Goal: Task Accomplishment & Management: Use online tool/utility

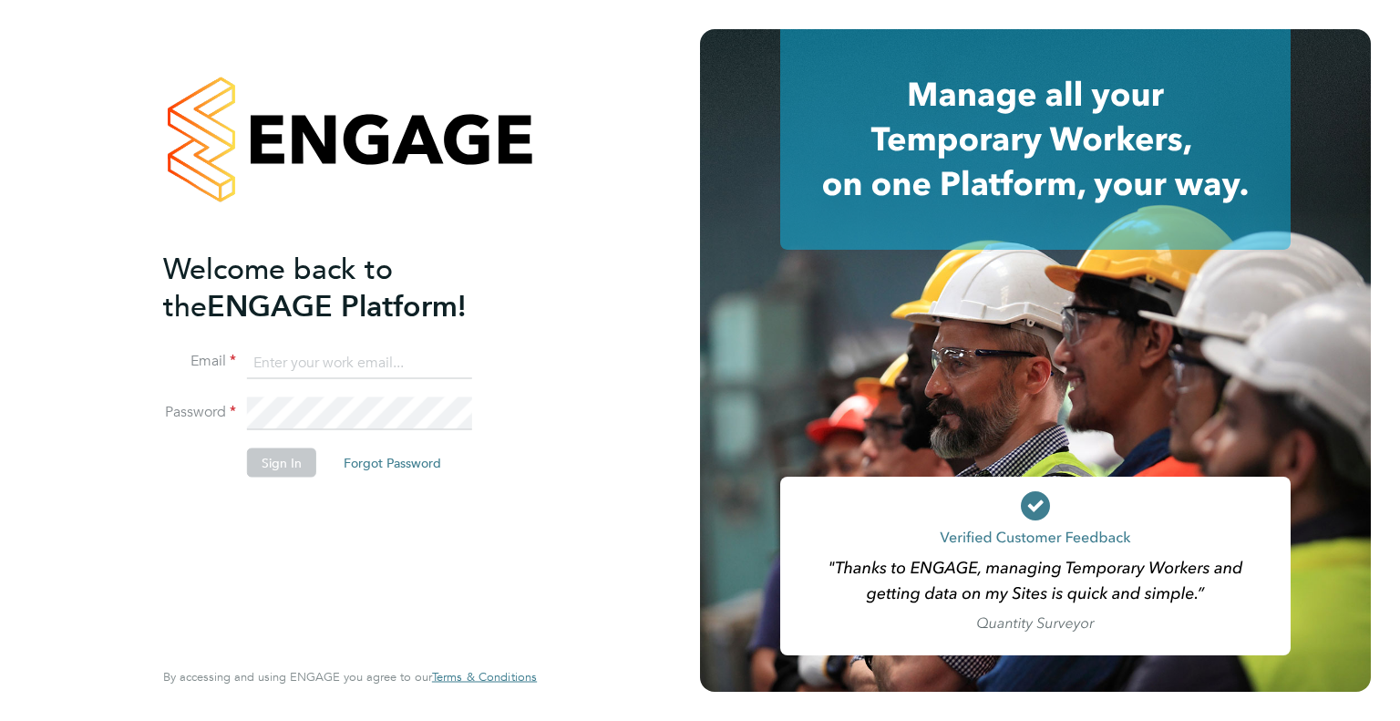
click at [301, 339] on ng-template "Welcome back to the ENGAGE Platform! Email Password Sign In Forgot Password" at bounding box center [340, 373] width 355 height 246
click at [306, 355] on input at bounding box center [359, 362] width 225 height 33
type input "[PERSON_NAME][EMAIL_ADDRESS][PERSON_NAME][DOMAIN_NAME]"
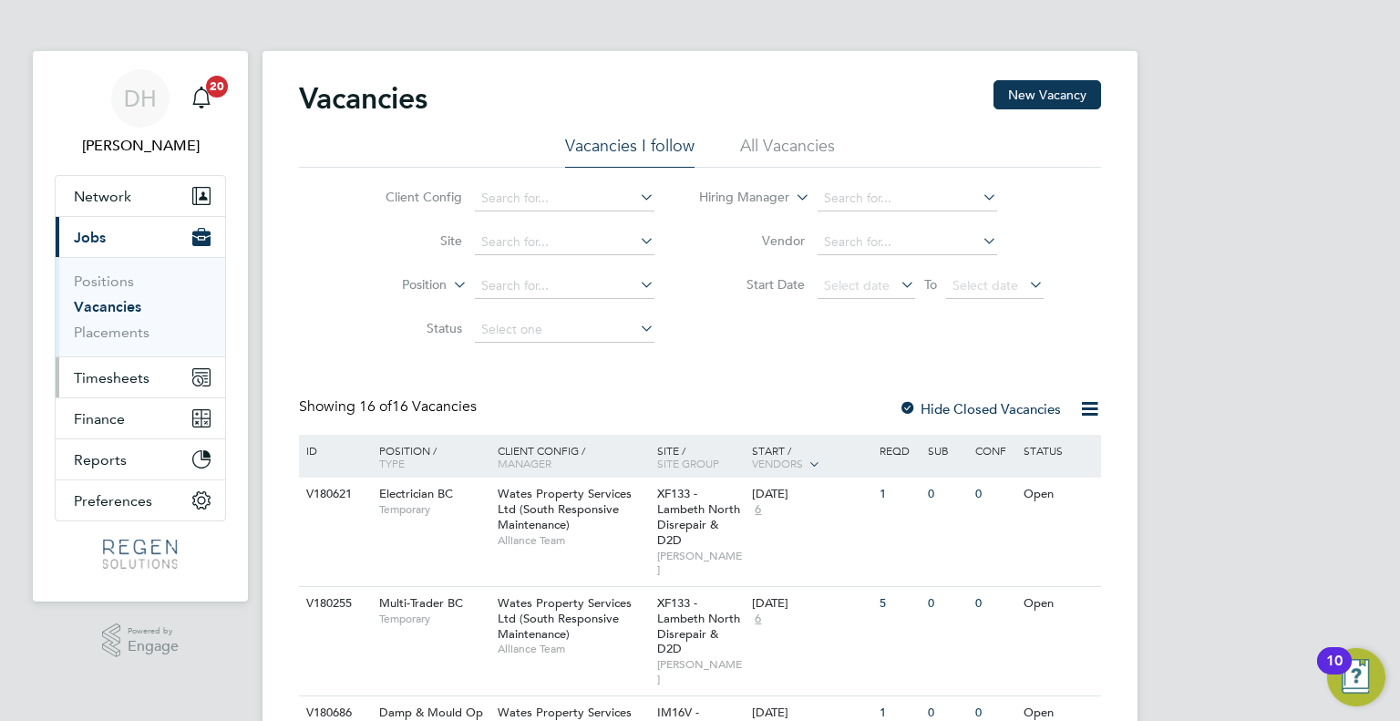
click at [142, 382] on span "Timesheets" at bounding box center [112, 377] width 76 height 17
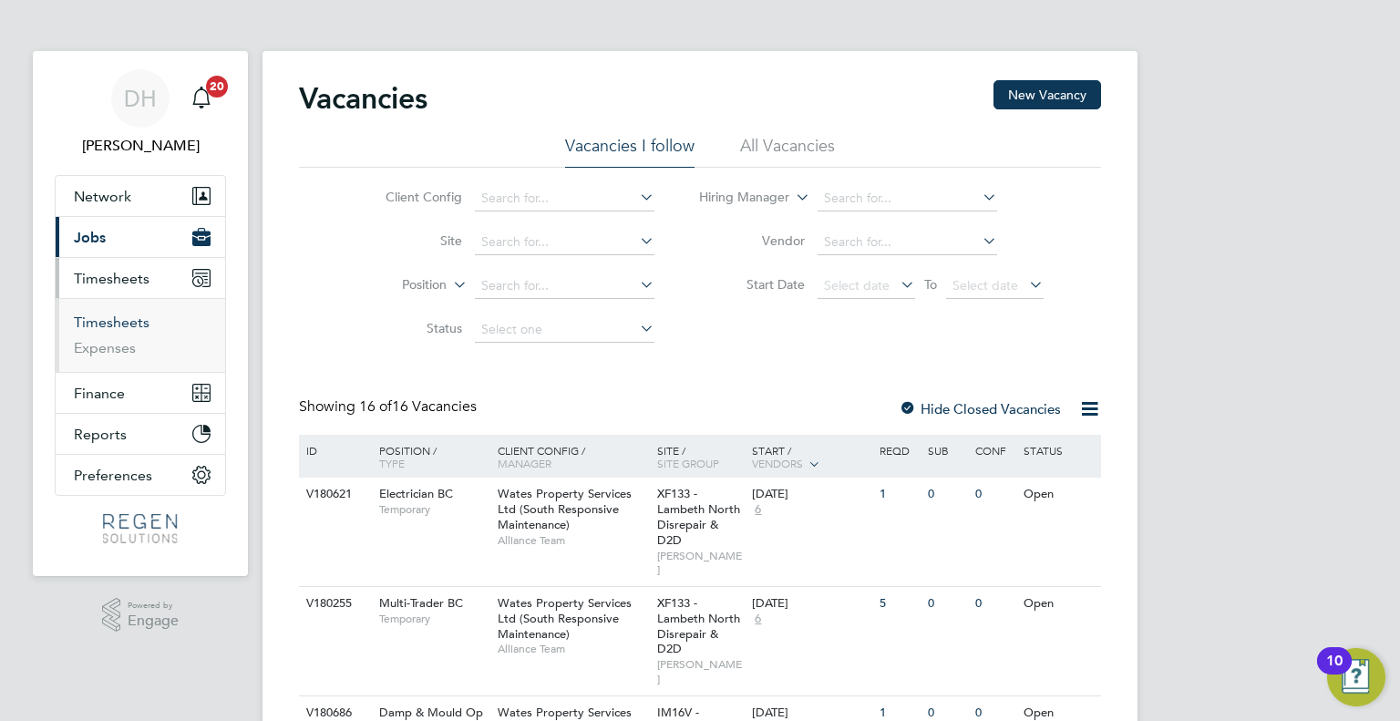
click at [113, 320] on link "Timesheets" at bounding box center [112, 322] width 76 height 17
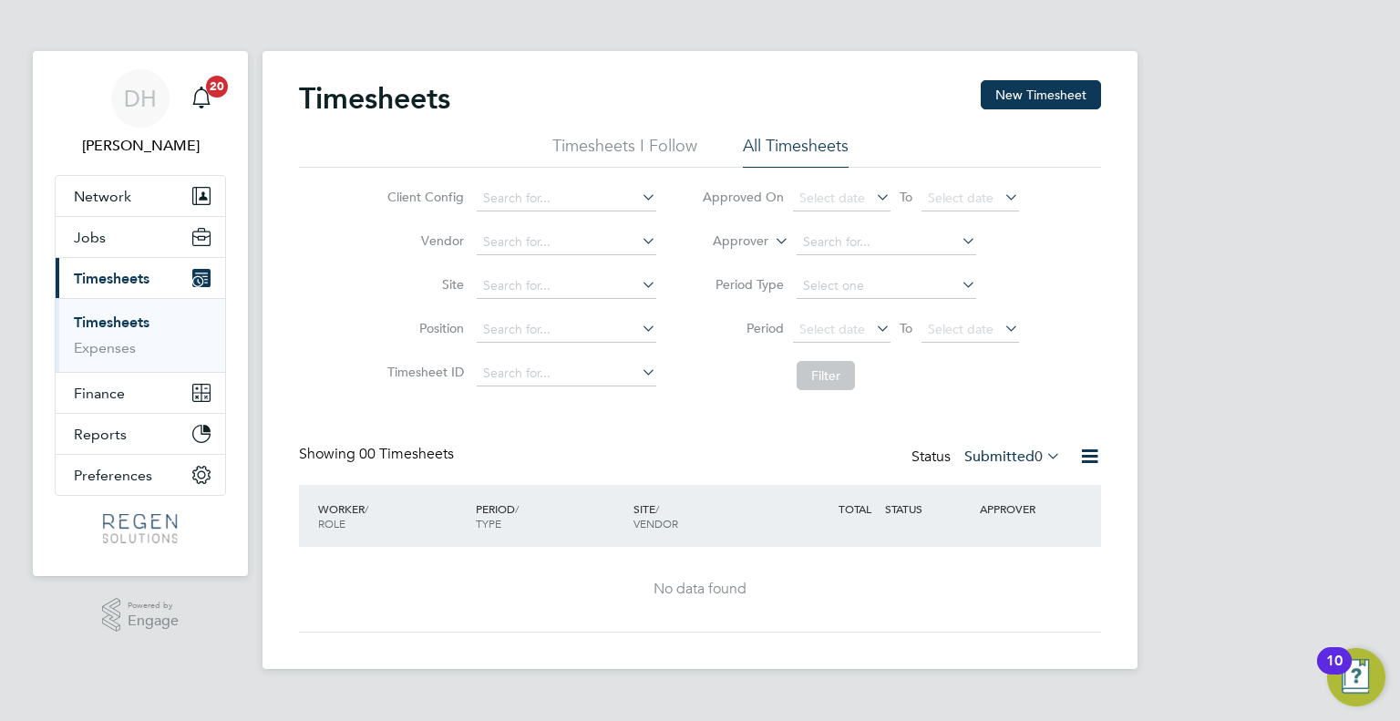
click at [970, 455] on label "Submitted 0" at bounding box center [1012, 456] width 97 height 18
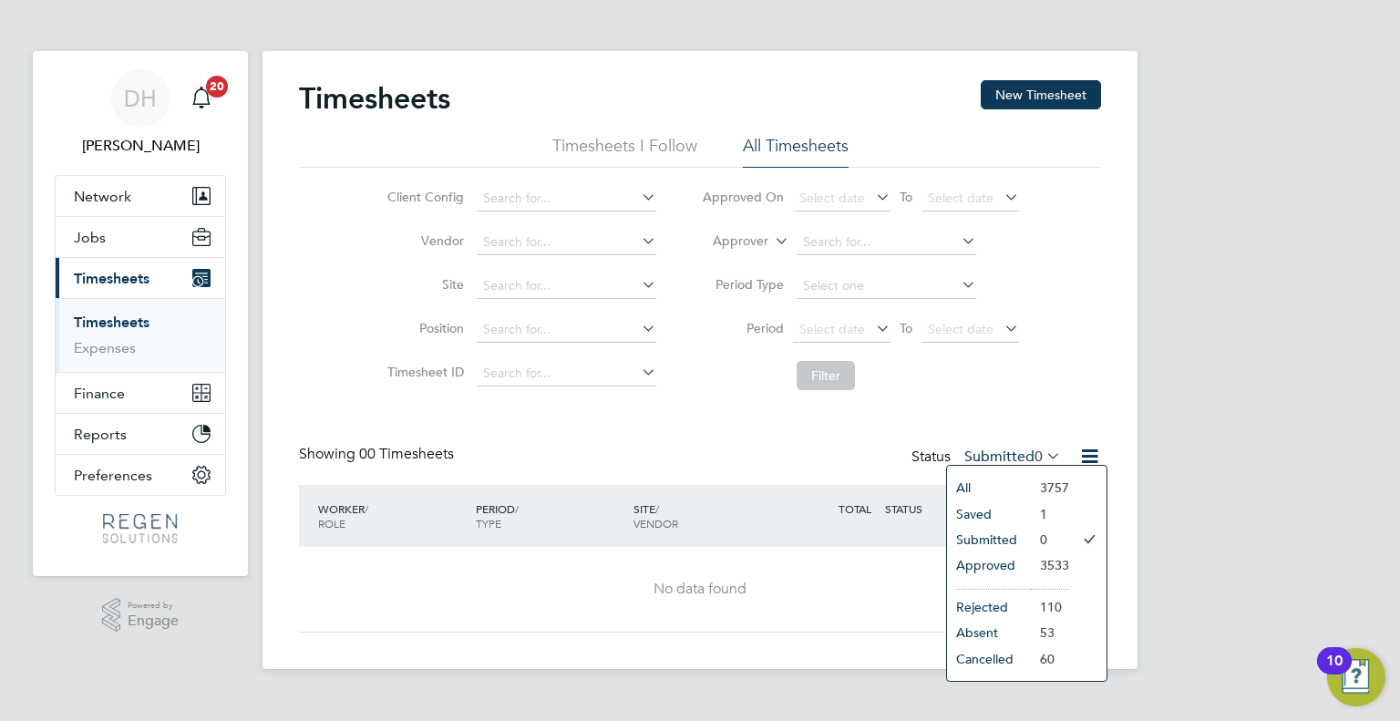
click at [990, 557] on li "Approved" at bounding box center [989, 565] width 84 height 26
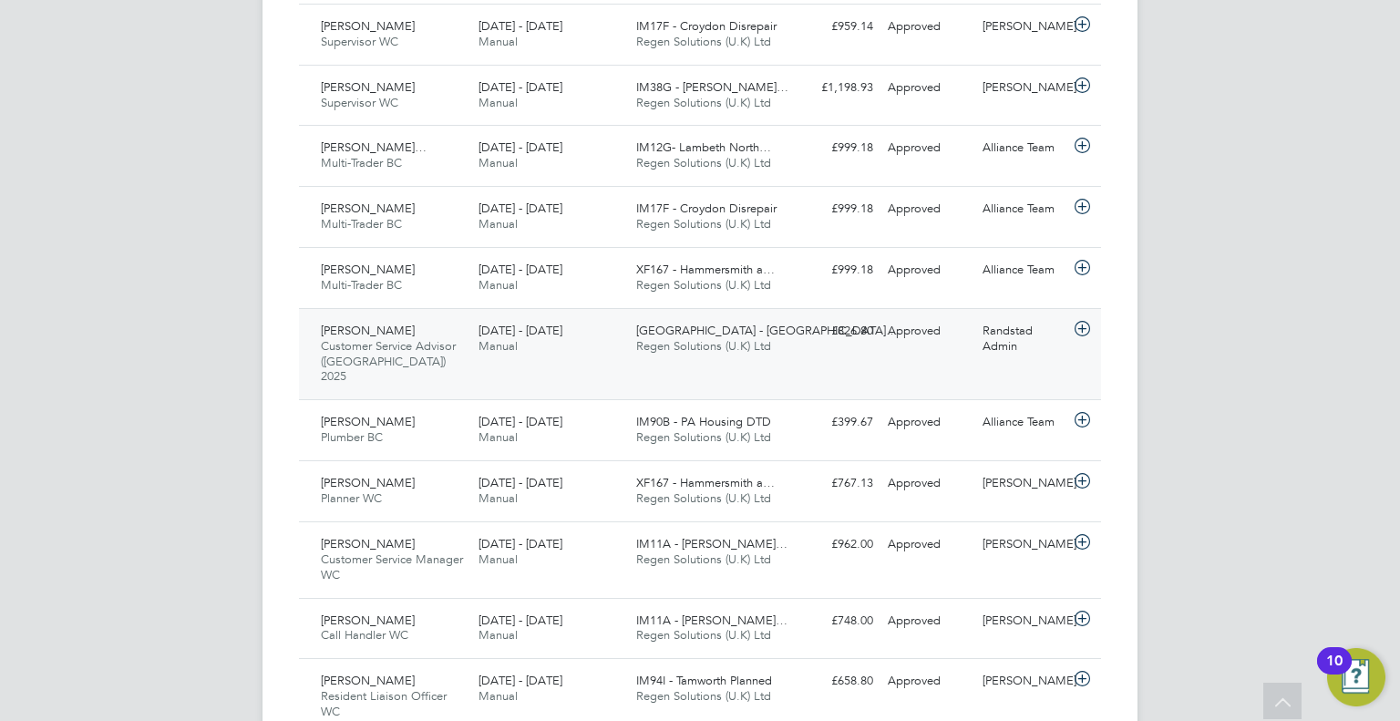
click at [623, 350] on div "13 - 19 Sep 2025 Manual" at bounding box center [550, 339] width 158 height 46
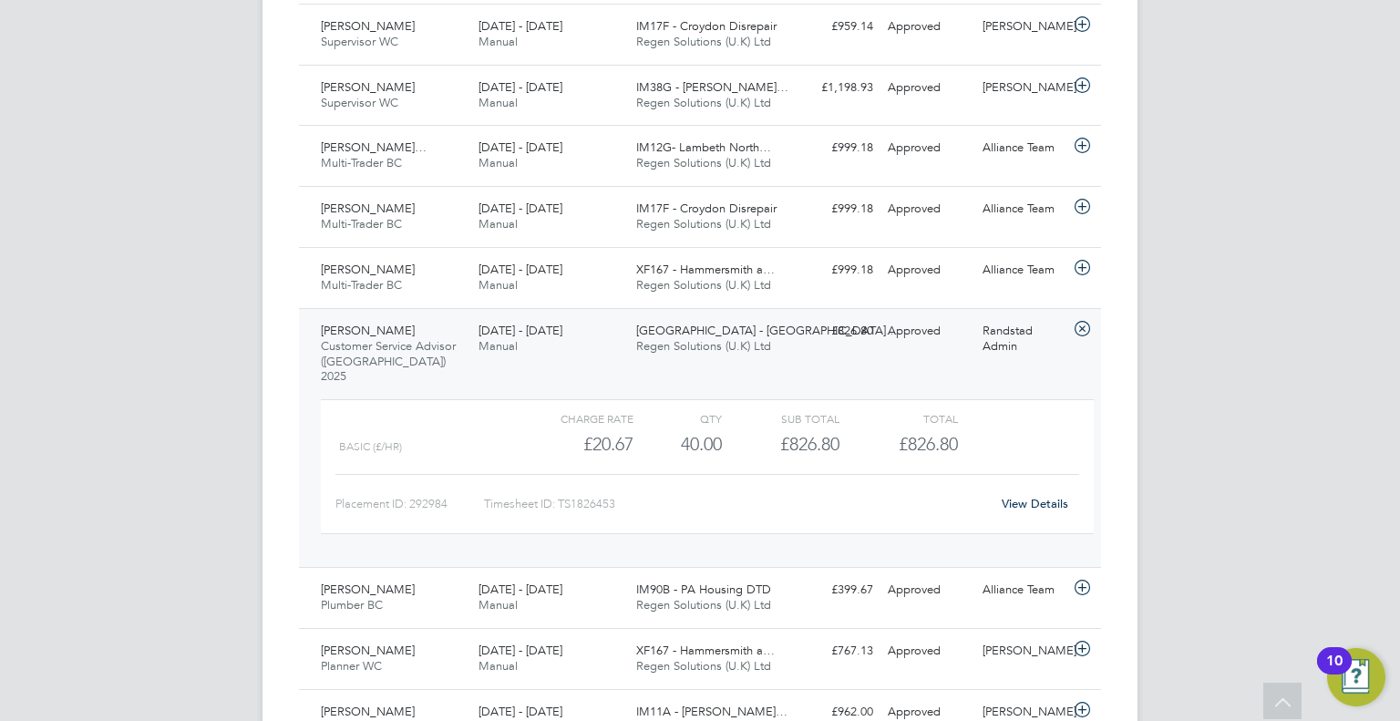
click at [1342, 242] on div "DH Darren Hartman Notifications 20 Applications: Network Team Members Businesse…" at bounding box center [700, 468] width 1400 height 2752
